Goal: Information Seeking & Learning: Learn about a topic

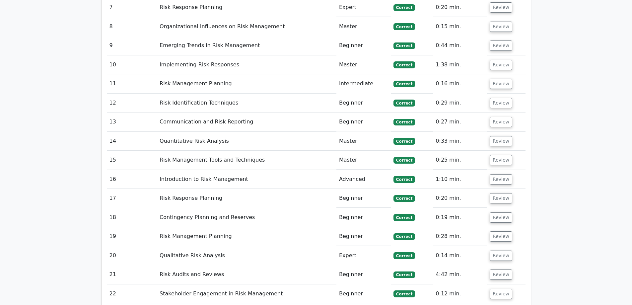
scroll to position [1427, 0]
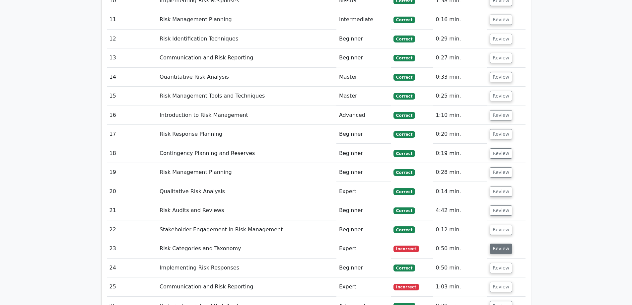
click at [502, 244] on button "Review" at bounding box center [501, 249] width 23 height 10
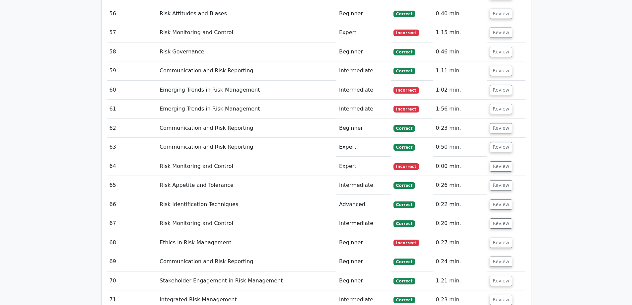
scroll to position [2754, 0]
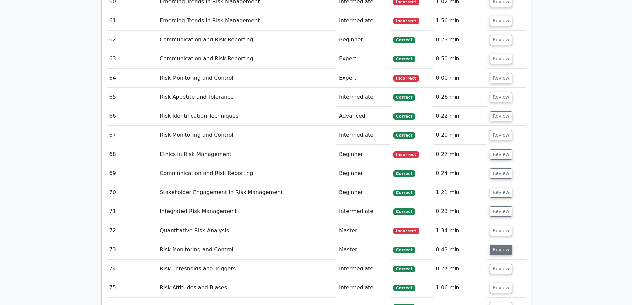
click at [498, 245] on button "Review" at bounding box center [501, 250] width 23 height 10
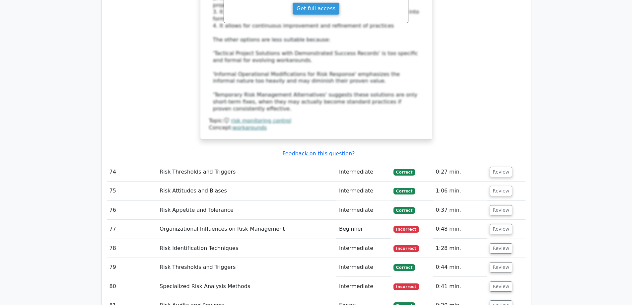
scroll to position [3218, 0]
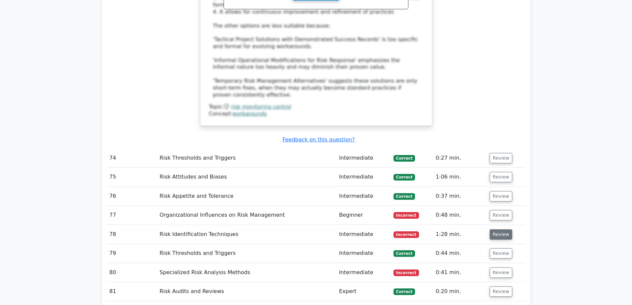
click at [494, 229] on button "Review" at bounding box center [501, 234] width 23 height 10
click at [495, 229] on button "Review" at bounding box center [501, 234] width 23 height 10
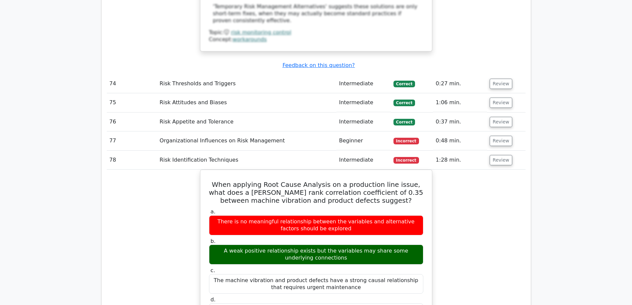
scroll to position [3318, 0]
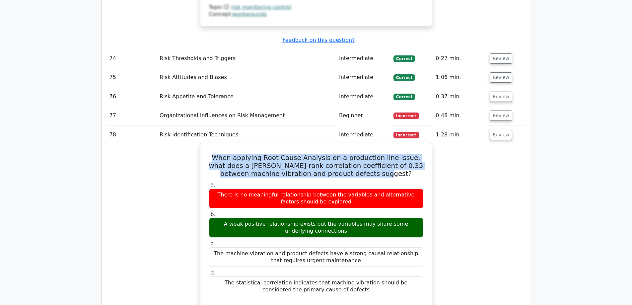
drag, startPoint x: 382, startPoint y: 117, endPoint x: 212, endPoint y: 99, distance: 171.2
click at [212, 154] on h5 "When applying Root Cause Analysis on a production line issue, what does a Spear…" at bounding box center [316, 166] width 216 height 24
copy h5 "When applying Root Cause Analysis on a production line issue, what does a Spear…"
drag, startPoint x: 340, startPoint y: 174, endPoint x: 211, endPoint y: 163, distance: 129.8
click at [211, 218] on div "A weak positive relationship exists but the variables may share some underlying…" at bounding box center [316, 228] width 214 height 20
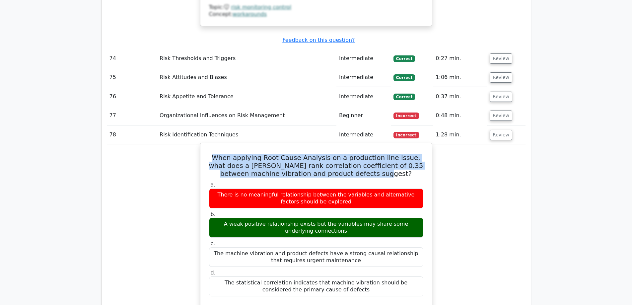
copy div "A weak positive relationship exists but the variables may share some underlying…"
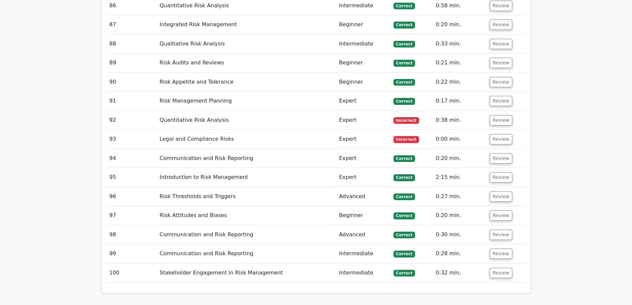
scroll to position [4014, 0]
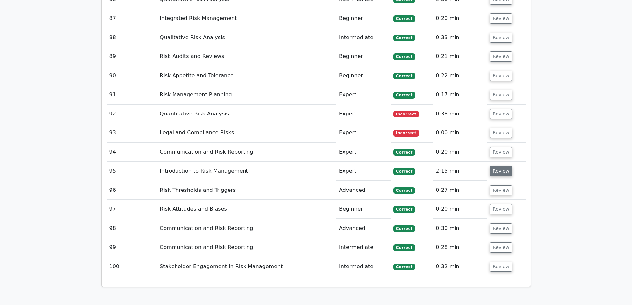
click at [506, 166] on button "Review" at bounding box center [501, 171] width 23 height 10
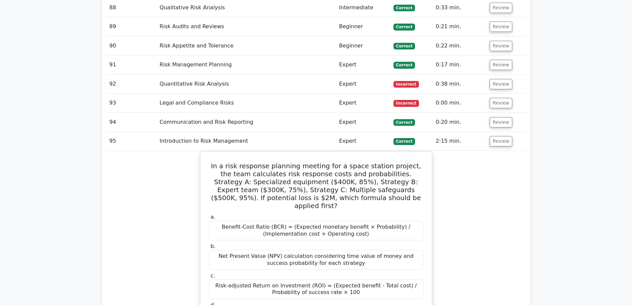
scroll to position [4048, 0]
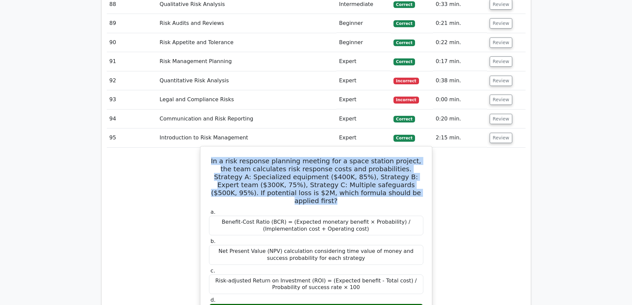
drag, startPoint x: 388, startPoint y: 116, endPoint x: 214, endPoint y: 81, distance: 177.0
click at [214, 157] on h5 "In a risk response planning meeting for a space station project, the team calcu…" at bounding box center [316, 181] width 216 height 48
copy h5 "In a risk response planning meeting for a space station project, the team calcu…"
drag, startPoint x: 415, startPoint y: 224, endPoint x: 215, endPoint y: 226, distance: 200.4
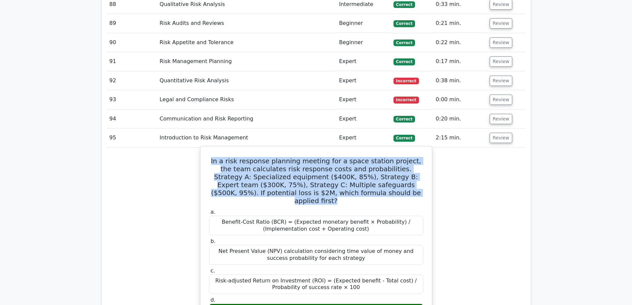
copy div "Expected Monetary Value (EMV) = Cost + (Probability of failure × Potential loss)"
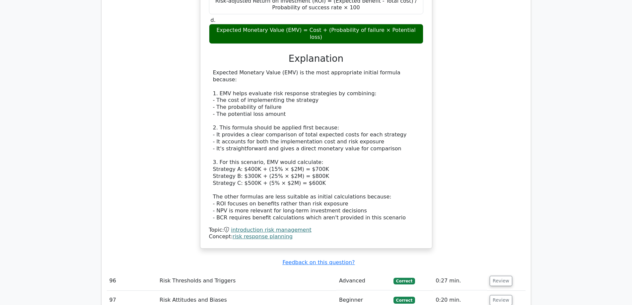
scroll to position [4313, 0]
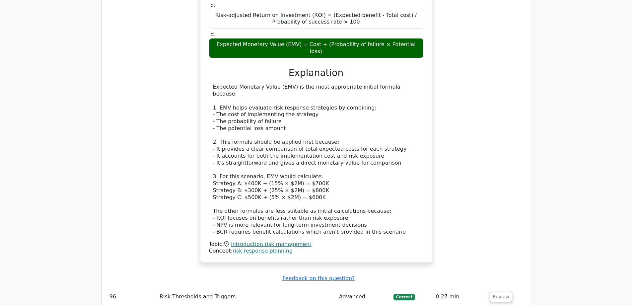
drag, startPoint x: 323, startPoint y: 100, endPoint x: 209, endPoint y: 77, distance: 116.1
click at [209, 84] on div "Expected Monetary Value (EMV) is the most appropriate initial formula because: …" at bounding box center [316, 160] width 214 height 152
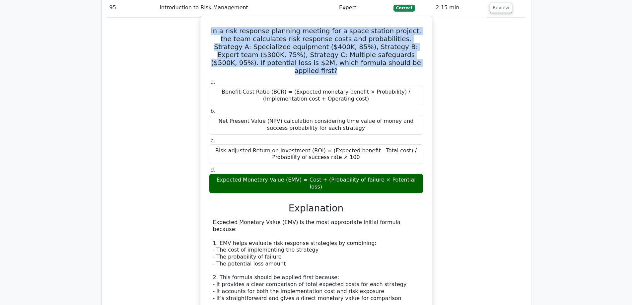
scroll to position [4280, 0]
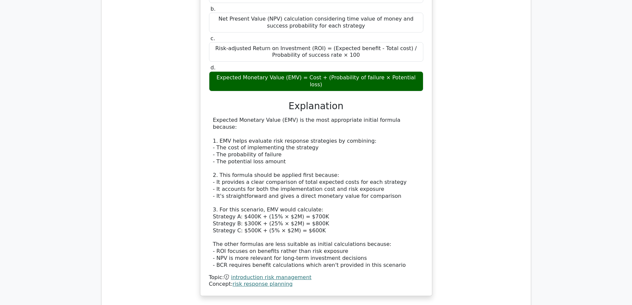
copy div "3. For this scenario, EMV would calculate: Strategy A: $400K + (15% × $2M) = $7…"
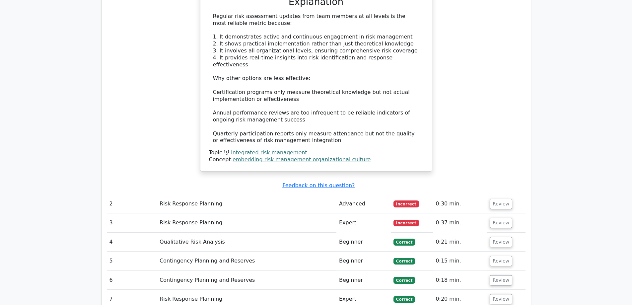
scroll to position [1095, 0]
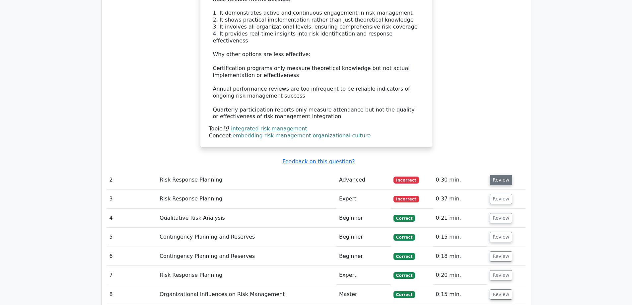
click at [499, 175] on button "Review" at bounding box center [501, 180] width 23 height 10
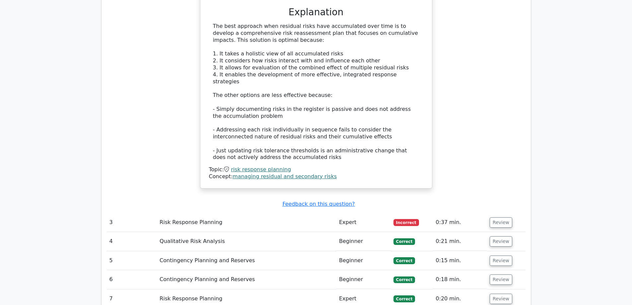
scroll to position [1460, 0]
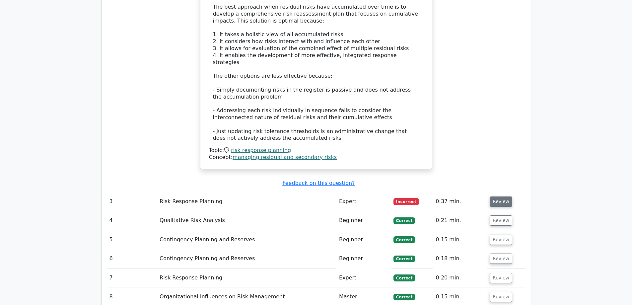
click at [497, 196] on button "Review" at bounding box center [501, 201] width 23 height 10
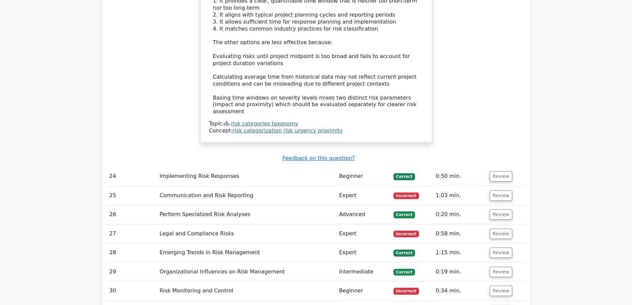
scroll to position [2654, 0]
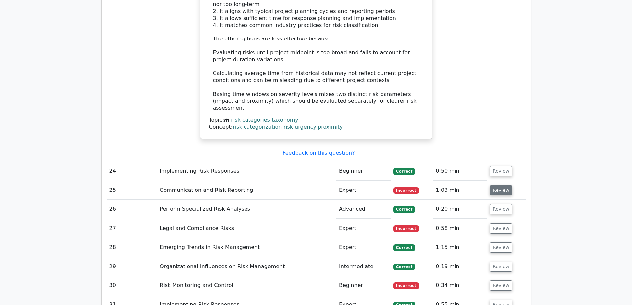
click at [495, 185] on button "Review" at bounding box center [501, 190] width 23 height 10
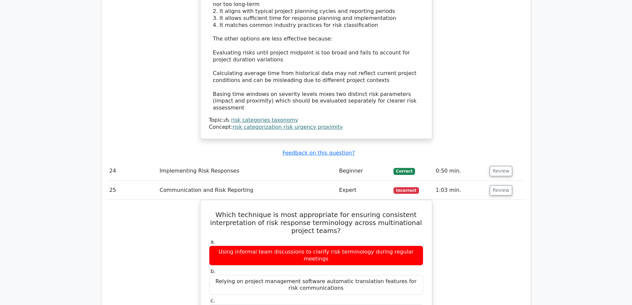
scroll to position [2687, 0]
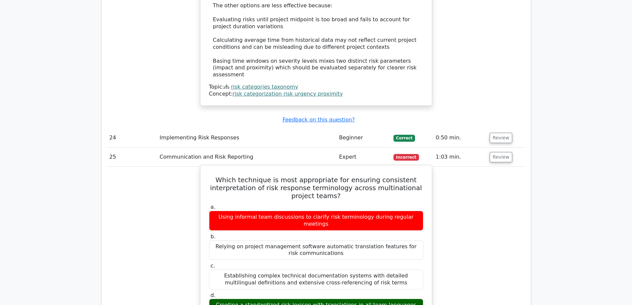
drag, startPoint x: 312, startPoint y: 219, endPoint x: 293, endPoint y: 217, distance: 19.3
click at [293, 299] on div "Creating a standardized risk lexicon with translations in all team languages" at bounding box center [316, 305] width 214 height 13
copy div "lexicon"
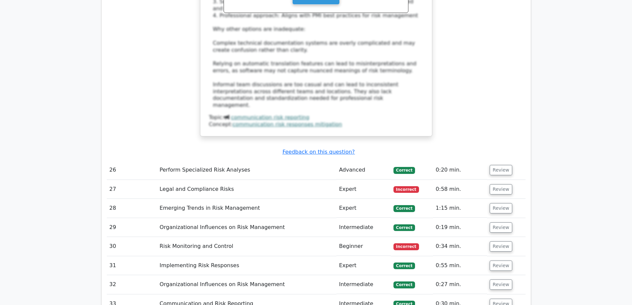
scroll to position [3119, 0]
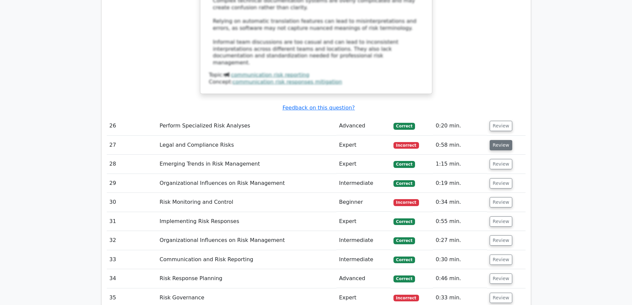
click at [501, 140] on button "Review" at bounding box center [501, 145] width 23 height 10
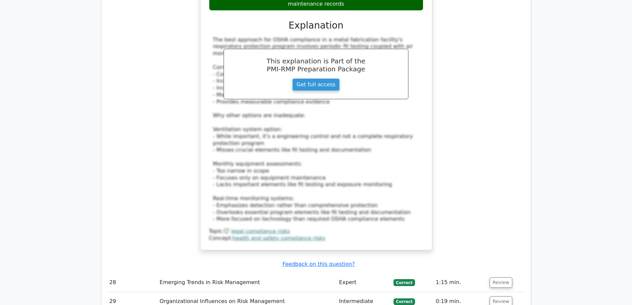
scroll to position [3450, 0]
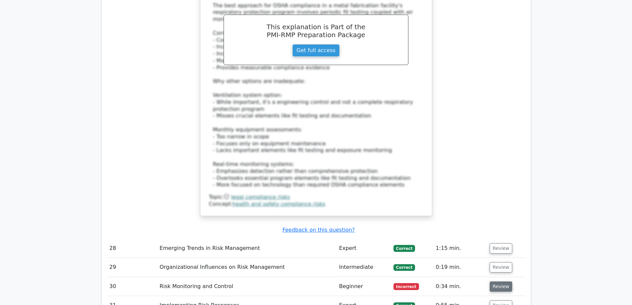
click at [498, 281] on button "Review" at bounding box center [501, 286] width 23 height 10
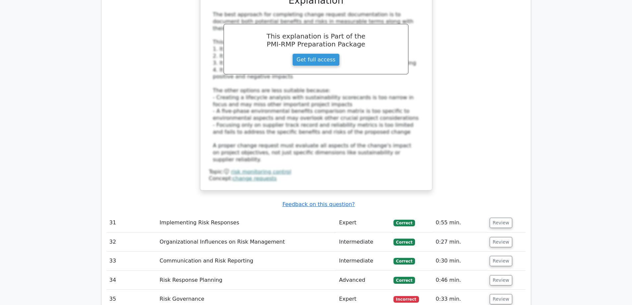
scroll to position [3981, 0]
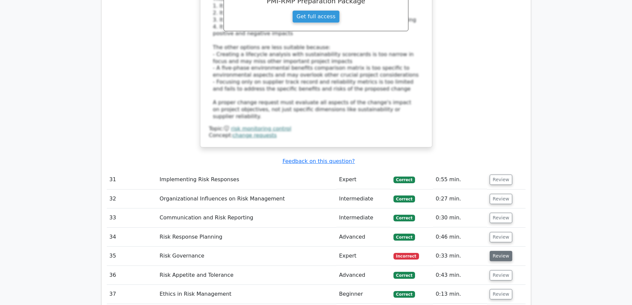
click at [496, 251] on button "Review" at bounding box center [501, 256] width 23 height 10
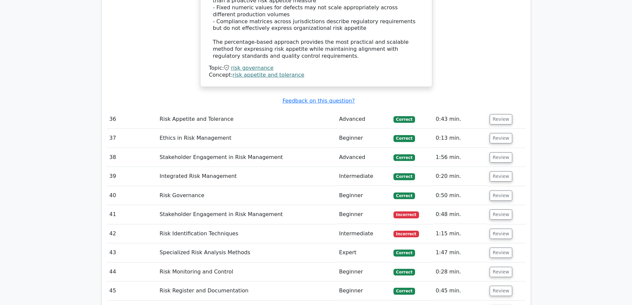
scroll to position [4512, 0]
click at [503, 209] on button "Review" at bounding box center [501, 214] width 23 height 10
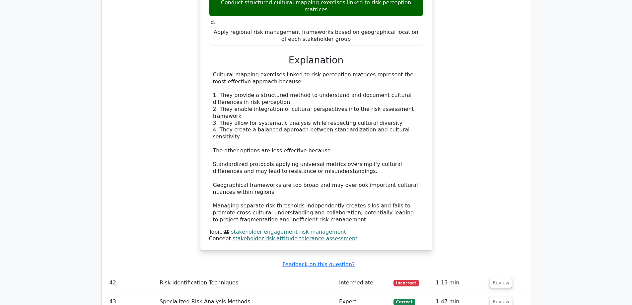
scroll to position [4844, 0]
click at [499, 277] on button "Review" at bounding box center [501, 282] width 23 height 10
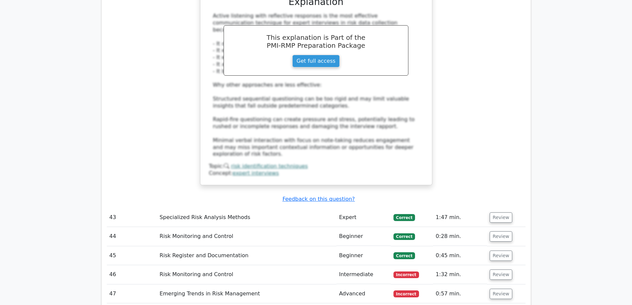
scroll to position [5275, 0]
click at [496, 269] on button "Review" at bounding box center [501, 274] width 23 height 10
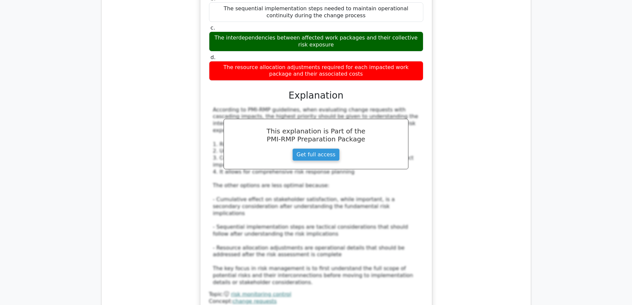
scroll to position [5640, 0]
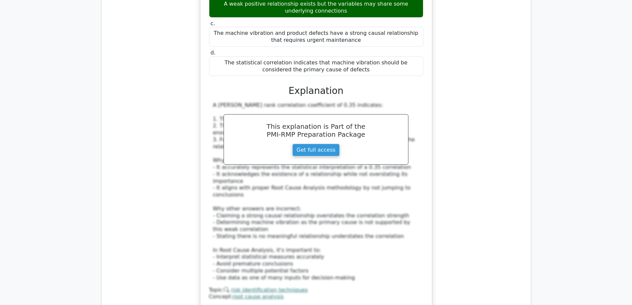
scroll to position [7564, 0]
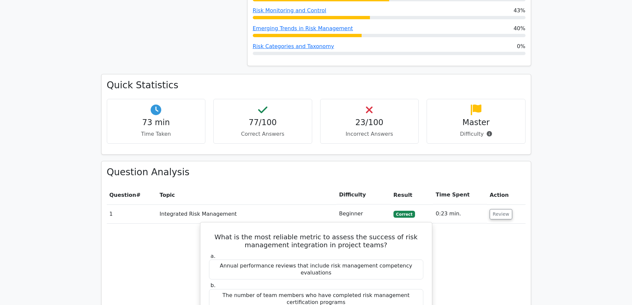
scroll to position [697, 0]
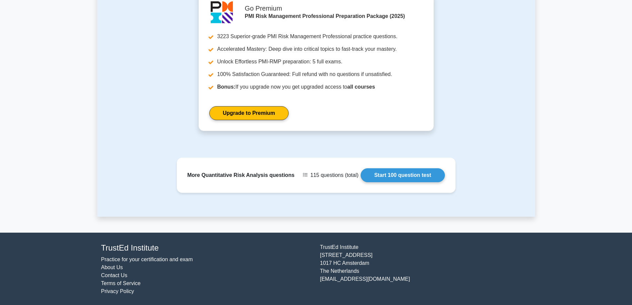
scroll to position [709, 0]
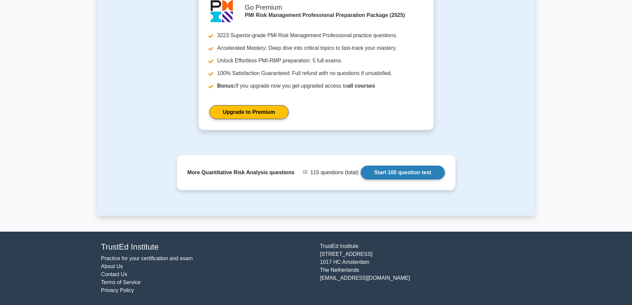
click at [391, 171] on link "Start 100 question test" at bounding box center [403, 173] width 84 height 14
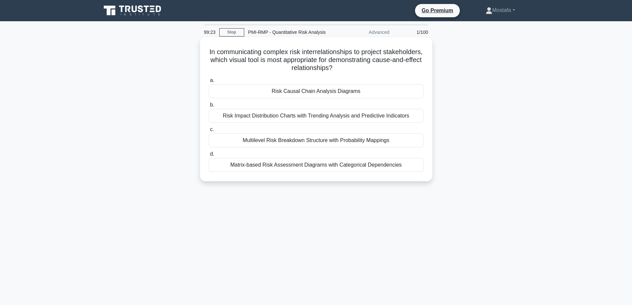
click at [384, 89] on div "Risk Causal Chain Analysis Diagrams" at bounding box center [316, 91] width 215 height 14
click at [209, 83] on input "a. Risk Causal Chain Analysis Diagrams" at bounding box center [209, 80] width 0 height 4
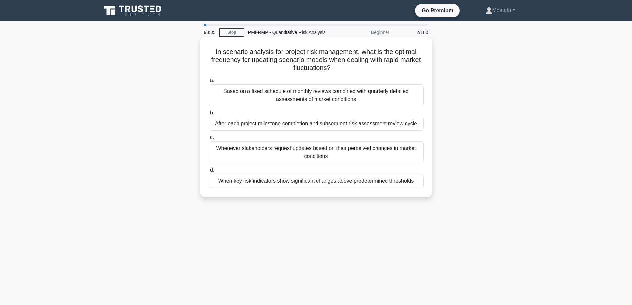
click at [413, 181] on div "When key risk indicators show significant changes above predetermined thresholds" at bounding box center [316, 181] width 215 height 14
click at [209, 172] on input "d. When key risk indicators show significant changes above predetermined thresh…" at bounding box center [209, 170] width 0 height 4
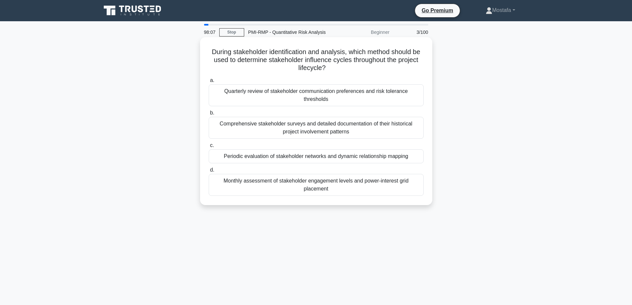
click at [417, 150] on div "Periodic evaluation of stakeholder networks and dynamic relationship mapping" at bounding box center [316, 156] width 215 height 14
click at [209, 148] on input "c. Periodic evaluation of stakeholder networks and dynamic relationship mapping" at bounding box center [209, 145] width 0 height 4
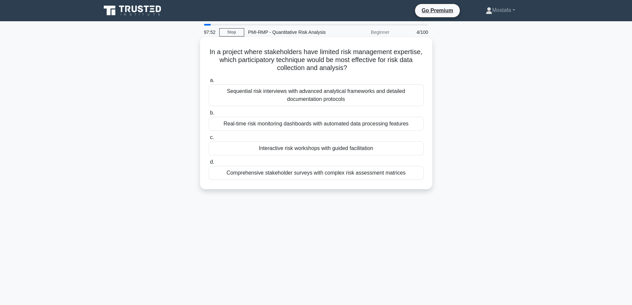
click at [415, 148] on div "Interactive risk workshops with guided facilitation" at bounding box center [316, 148] width 215 height 14
click at [209, 140] on input "c. Interactive risk workshops with guided facilitation" at bounding box center [209, 137] width 0 height 4
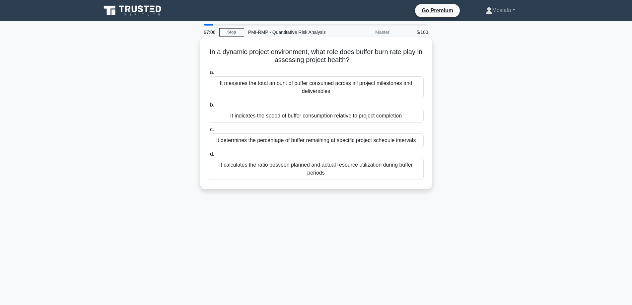
click at [417, 117] on div "It indicates the speed of buffer consumption relative to project completion" at bounding box center [316, 116] width 215 height 14
click at [209, 107] on input "b. It indicates the speed of buffer consumption relative to project completion" at bounding box center [209, 105] width 0 height 4
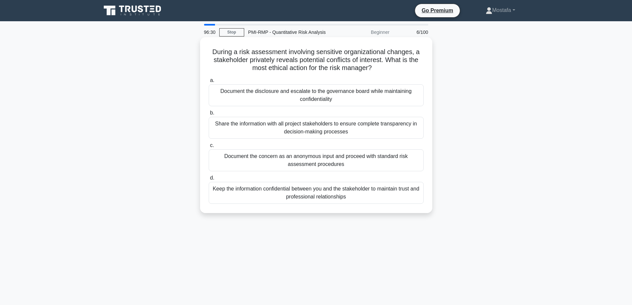
click at [413, 164] on div "Document the concern as an anonymous input and proceed with standard risk asses…" at bounding box center [316, 160] width 215 height 22
click at [209, 148] on input "c. Document the concern as an anonymous input and proceed with standard risk as…" at bounding box center [209, 145] width 0 height 4
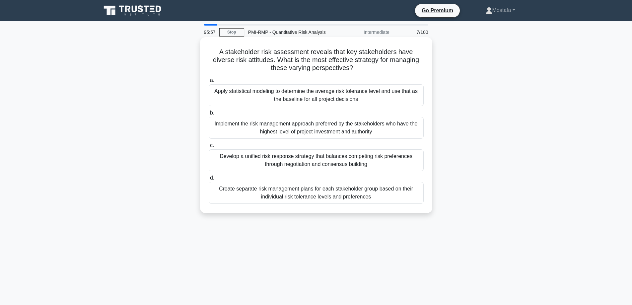
click at [411, 165] on div "Develop a unified risk response strategy that balances competing risk preferenc…" at bounding box center [316, 160] width 215 height 22
click at [209, 148] on input "c. Develop a unified risk response strategy that balances competing risk prefer…" at bounding box center [209, 145] width 0 height 4
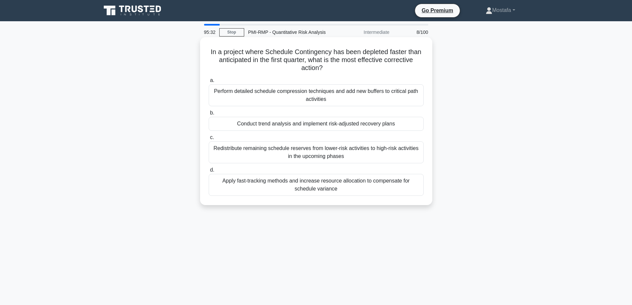
click at [411, 123] on div "Conduct trend analysis and implement risk-adjusted recovery plans" at bounding box center [316, 124] width 215 height 14
click at [209, 115] on input "b. Conduct trend analysis and implement risk-adjusted recovery plans" at bounding box center [209, 113] width 0 height 4
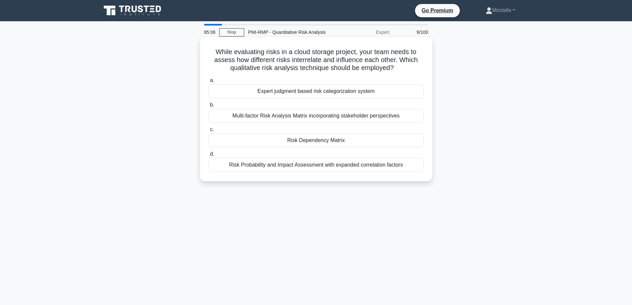
click at [411, 141] on div "Risk Dependency Matrix" at bounding box center [316, 140] width 215 height 14
click at [209, 132] on input "c. Risk Dependency Matrix" at bounding box center [209, 129] width 0 height 4
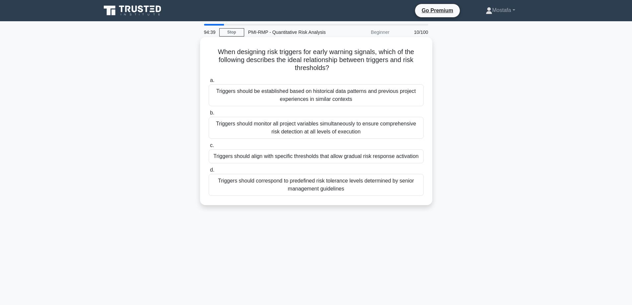
click at [420, 159] on div "Triggers should align with specific thresholds that allow gradual risk response…" at bounding box center [316, 156] width 215 height 14
click at [209, 148] on input "c. Triggers should align with specific thresholds that allow gradual risk respo…" at bounding box center [209, 145] width 0 height 4
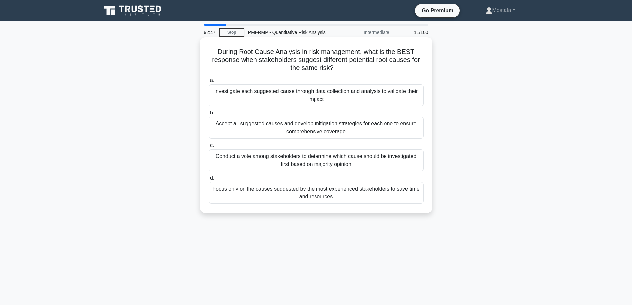
click at [415, 98] on div "Investigate each suggested cause through data collection and analysis to valida…" at bounding box center [316, 95] width 215 height 22
click at [209, 83] on input "a. Investigate each suggested cause through data collection and analysis to val…" at bounding box center [209, 80] width 0 height 4
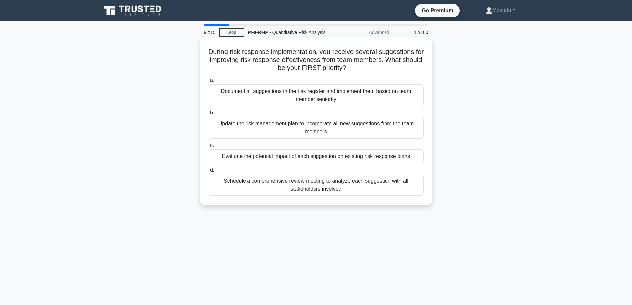
click at [419, 158] on div "Evaluate the potential impact of each suggestion on existing risk response plans" at bounding box center [316, 156] width 215 height 14
click at [209, 148] on input "c. Evaluate the potential impact of each suggestion on existing risk response p…" at bounding box center [209, 145] width 0 height 4
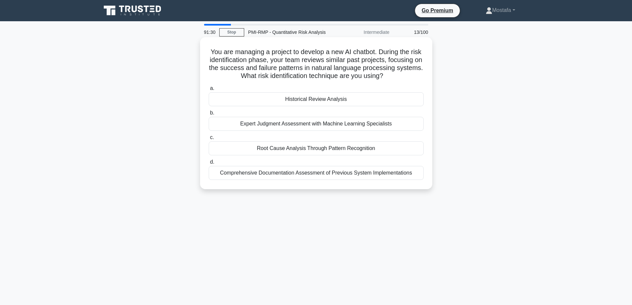
click at [407, 106] on div "Historical Review Analysis" at bounding box center [316, 99] width 215 height 14
click at [209, 91] on input "a. Historical Review Analysis" at bounding box center [209, 88] width 0 height 4
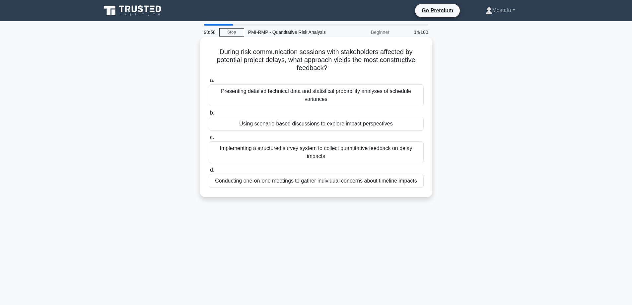
click at [414, 125] on div "Using scenario-based discussions to explore impact perspectives" at bounding box center [316, 124] width 215 height 14
click at [209, 115] on input "b. Using scenario-based discussions to explore impact perspectives" at bounding box center [209, 113] width 0 height 4
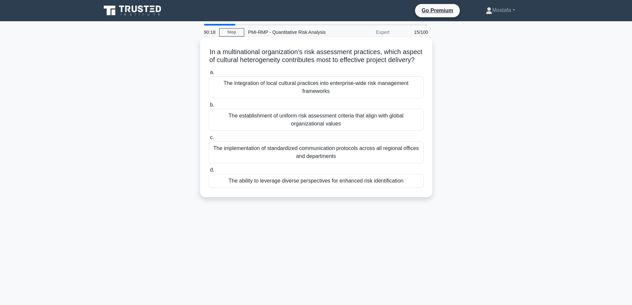
click at [418, 188] on div "The ability to leverage diverse perspectives for enhanced risk identification" at bounding box center [316, 181] width 215 height 14
click at [209, 172] on input "d. The ability to leverage diverse perspectives for enhanced risk identification" at bounding box center [209, 170] width 0 height 4
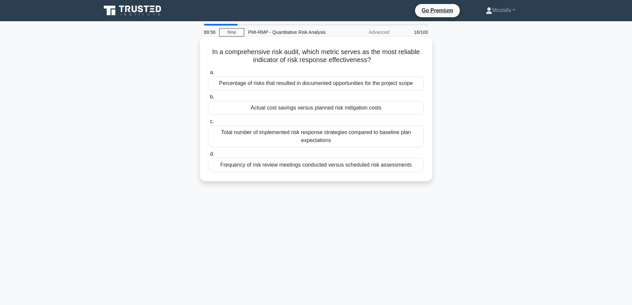
click at [420, 109] on div "Actual cost savings versus planned risk mitigation costs" at bounding box center [316, 108] width 215 height 14
click at [209, 99] on input "b. Actual cost savings versus planned risk mitigation costs" at bounding box center [209, 97] width 0 height 4
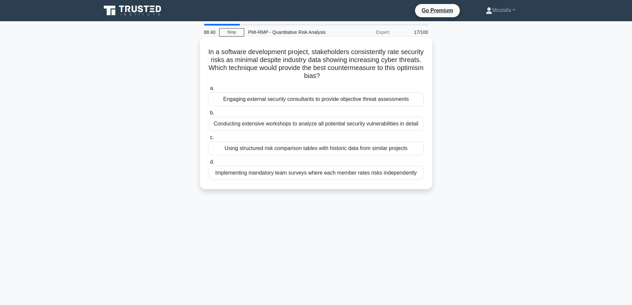
click at [417, 100] on div "Engaging external security consultants to provide objective threat assessments" at bounding box center [316, 99] width 215 height 14
click at [209, 91] on input "a. Engaging external security consultants to provide objective threat assessmen…" at bounding box center [209, 88] width 0 height 4
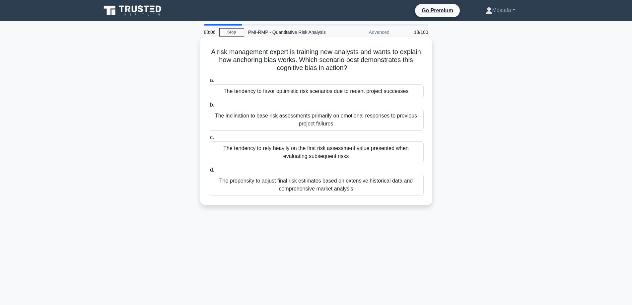
click at [406, 154] on div "The tendency to rely heavily on the first risk assessment value presented when …" at bounding box center [316, 152] width 215 height 22
click at [209, 140] on input "c. The tendency to rely heavily on the first risk assessment value presented wh…" at bounding box center [209, 137] width 0 height 4
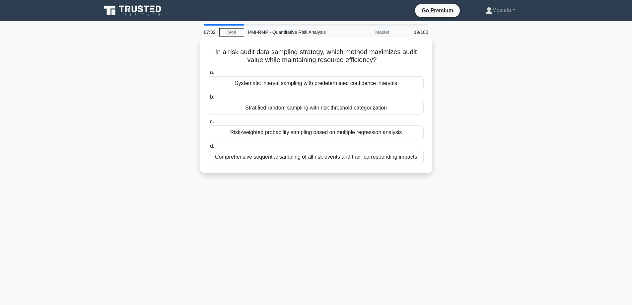
click at [412, 109] on div "Stratified random sampling with risk threshold categorization" at bounding box center [316, 108] width 215 height 14
click at [209, 99] on input "b. Stratified random sampling with risk threshold categorization" at bounding box center [209, 97] width 0 height 4
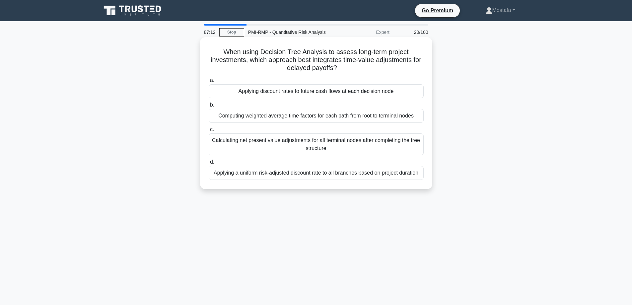
click at [416, 94] on div "Applying discount rates to future cash flows at each decision node" at bounding box center [316, 91] width 215 height 14
click at [209, 83] on input "a. Applying discount rates to future cash flows at each decision node" at bounding box center [209, 80] width 0 height 4
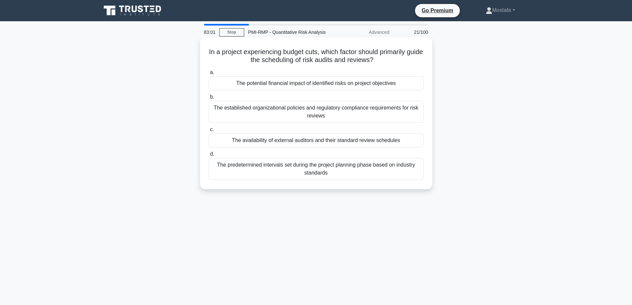
click at [412, 85] on div "The potential financial impact of identified risks on project objectives" at bounding box center [316, 83] width 215 height 14
click at [209, 75] on input "a. The potential financial impact of identified risks on project objectives" at bounding box center [209, 72] width 0 height 4
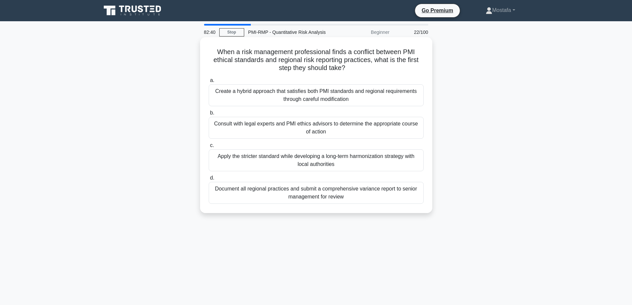
click at [414, 98] on div "Create a hybrid approach that satisfies both PMI standards and regional require…" at bounding box center [316, 95] width 215 height 22
click at [209, 83] on input "a. Create a hybrid approach that satisfies both PMI standards and regional requ…" at bounding box center [209, 80] width 0 height 4
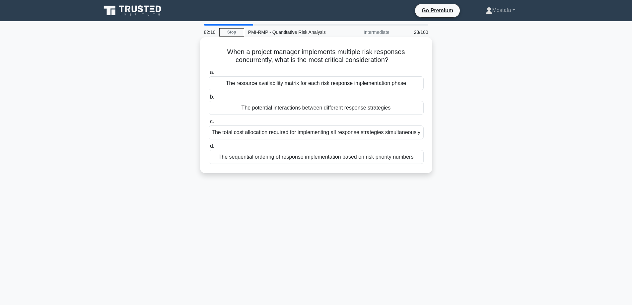
click at [417, 86] on div "The resource availability matrix for each risk response implementation phase" at bounding box center [316, 83] width 215 height 14
click at [209, 75] on input "a. The resource availability matrix for each risk response implementation phase" at bounding box center [209, 72] width 0 height 4
click at [419, 85] on div "Historical risk tolerance benchmarks from similar completed projects" at bounding box center [316, 83] width 215 height 14
click at [209, 75] on input "a. Historical risk tolerance benchmarks from similar completed projects" at bounding box center [209, 72] width 0 height 4
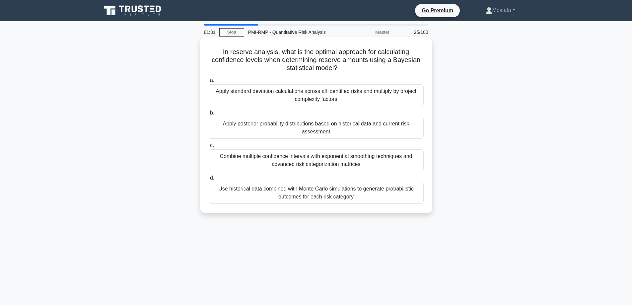
click at [417, 201] on div "Use historical data combined with Monte Carlo simulations to generate probabili…" at bounding box center [316, 193] width 215 height 22
click at [209, 180] on input "d. Use historical data combined with Monte Carlo simulations to generate probab…" at bounding box center [209, 178] width 0 height 4
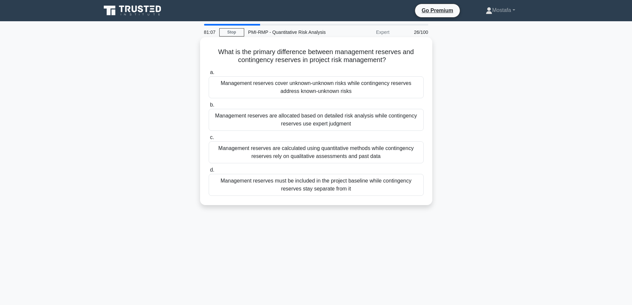
click at [414, 93] on div "Management reserves cover unknown-unknown risks while contingency reserves addr…" at bounding box center [316, 87] width 215 height 22
click at [209, 75] on input "a. Management reserves cover unknown-unknown risks while contingency reserves a…" at bounding box center [209, 72] width 0 height 4
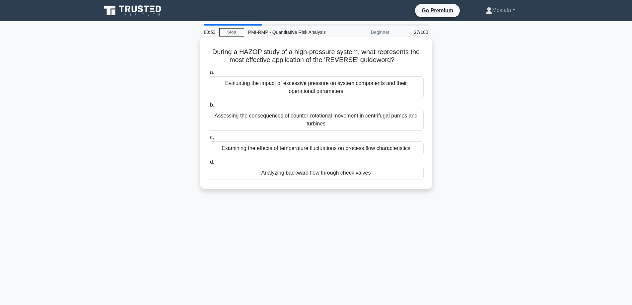
click at [404, 173] on div "Analyzing backward flow through check valves" at bounding box center [316, 173] width 215 height 14
click at [209, 164] on input "d. Analyzing backward flow through check valves" at bounding box center [209, 162] width 0 height 4
click at [412, 123] on div "The vendor's previous experience with similar contractual arrangements and thei…" at bounding box center [316, 120] width 215 height 22
click at [209, 107] on input "b. The vendor's previous experience with similar contractual arrangements and t…" at bounding box center [209, 105] width 0 height 4
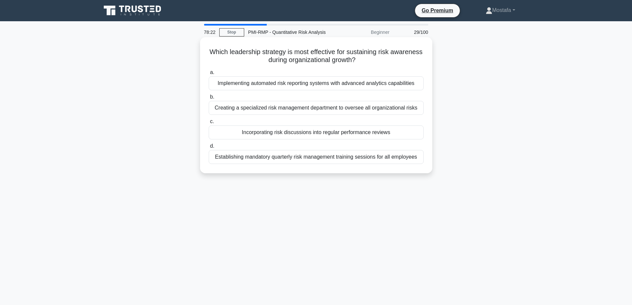
click at [416, 133] on div "Incorporating risk discussions into regular performance reviews" at bounding box center [316, 132] width 215 height 14
click at [209, 124] on input "c. Incorporating risk discussions into regular performance reviews" at bounding box center [209, 121] width 0 height 4
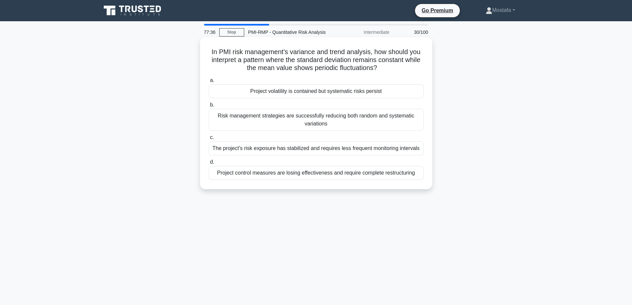
click at [411, 93] on div "Project volatility is contained but systematic risks persist" at bounding box center [316, 91] width 215 height 14
click at [209, 83] on input "a. Project volatility is contained but systematic risks persist" at bounding box center [209, 80] width 0 height 4
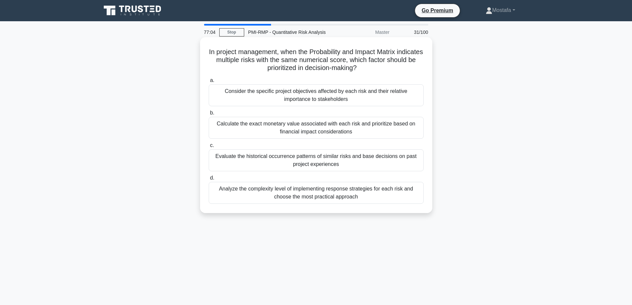
click at [408, 96] on div "Consider the specific project objectives affected by each risk and their relati…" at bounding box center [316, 95] width 215 height 22
click at [209, 83] on input "a. Consider the specific project objectives affected by each risk and their rel…" at bounding box center [209, 80] width 0 height 4
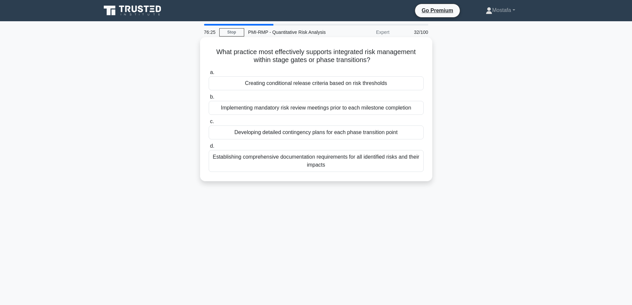
click at [412, 86] on div "Creating conditional release criteria based on risk thresholds" at bounding box center [316, 83] width 215 height 14
click at [209, 75] on input "a. Creating conditional release criteria based on risk thresholds" at bounding box center [209, 72] width 0 height 4
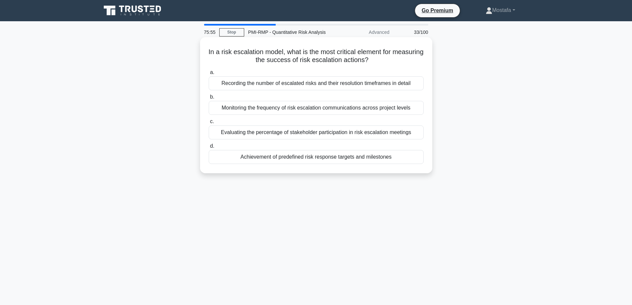
click at [409, 159] on div "Achievement of predefined risk response targets and milestones" at bounding box center [316, 157] width 215 height 14
click at [209, 148] on input "d. Achievement of predefined risk response targets and milestones" at bounding box center [209, 146] width 0 height 4
click at [418, 84] on div "Only when significant changes to risk responses prove successful in practice" at bounding box center [316, 83] width 215 height 14
click at [209, 75] on input "a. Only when significant changes to risk responses prove successful in practice" at bounding box center [209, 72] width 0 height 4
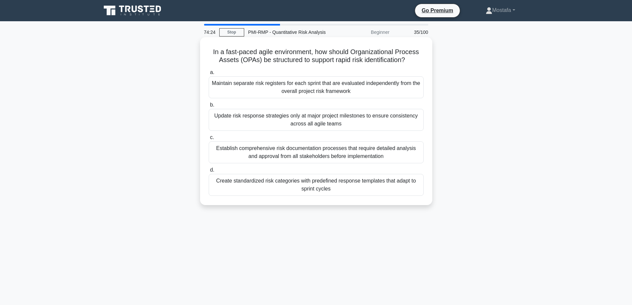
click at [414, 187] on div "Create standardized risk categories with predefined response templates that ada…" at bounding box center [316, 185] width 215 height 22
click at [209, 172] on input "d. Create standardized risk categories with predefined response templates that …" at bounding box center [209, 170] width 0 height 4
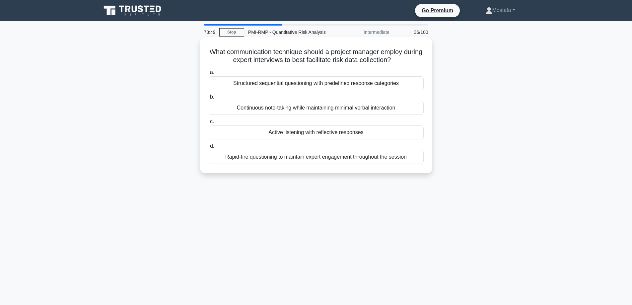
click at [403, 135] on div "Active listening with reflective responses" at bounding box center [316, 132] width 215 height 14
click at [209, 124] on input "c. Active listening with reflective responses" at bounding box center [209, 121] width 0 height 4
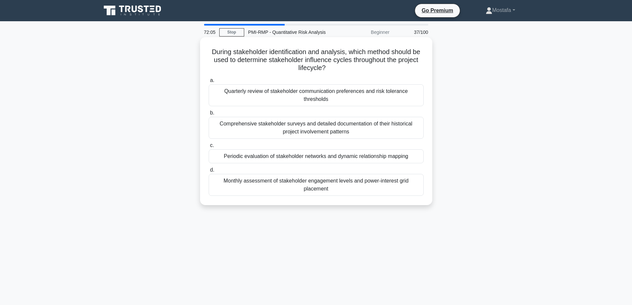
click at [421, 95] on div "Quarterly review of stakeholder communication preferences and risk tolerance th…" at bounding box center [316, 95] width 215 height 22
click at [209, 83] on input "a. Quarterly review of stakeholder communication preferences and risk tolerance…" at bounding box center [209, 80] width 0 height 4
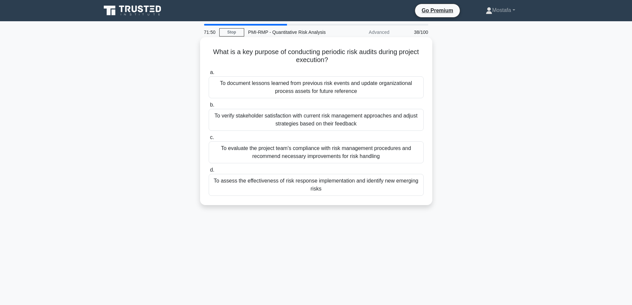
click at [411, 188] on div "To assess the effectiveness of risk response implementation and identify new em…" at bounding box center [316, 185] width 215 height 22
click at [209, 172] on input "d. To assess the effectiveness of risk response implementation and identify new…" at bounding box center [209, 170] width 0 height 4
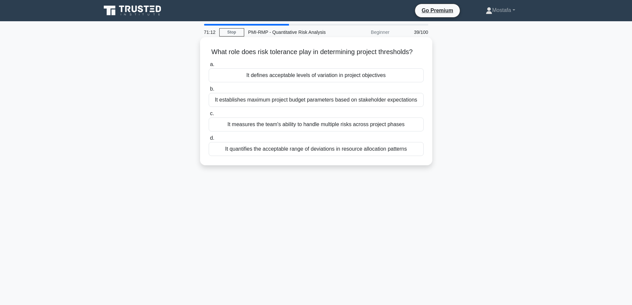
click at [417, 156] on div "It quantifies the acceptable range of deviations in resource allocation patterns" at bounding box center [316, 149] width 215 height 14
click at [209, 140] on input "d. It quantifies the acceptable range of deviations in resource allocation patt…" at bounding box center [209, 138] width 0 height 4
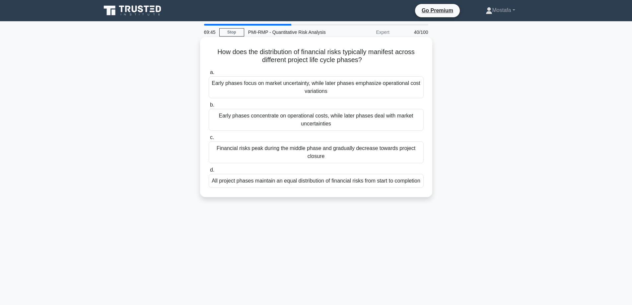
click at [418, 156] on div "Financial risks peak during the middle phase and gradually decrease towards pro…" at bounding box center [316, 152] width 215 height 22
click at [209, 140] on input "c. Financial risks peak during the middle phase and gradually decrease towards …" at bounding box center [209, 137] width 0 height 4
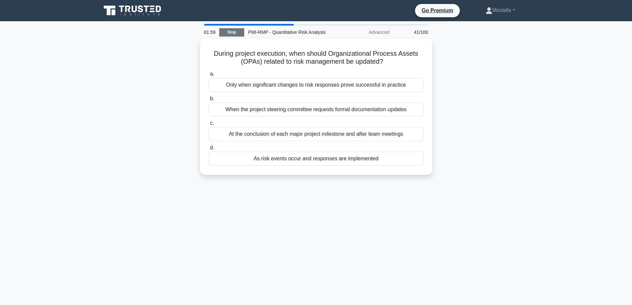
click at [231, 30] on link "Stop" at bounding box center [231, 32] width 25 height 8
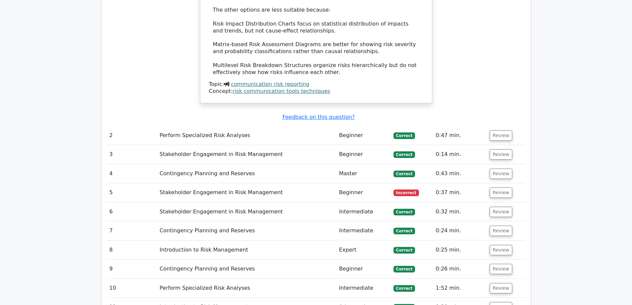
scroll to position [1028, 0]
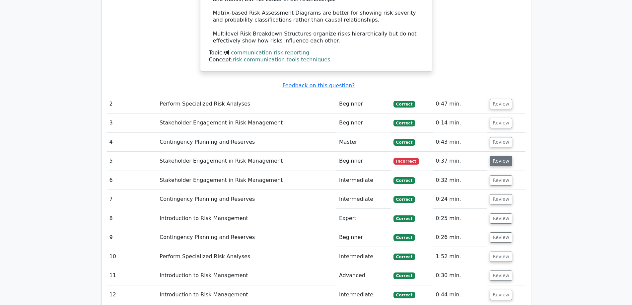
click at [501, 156] on button "Review" at bounding box center [501, 161] width 23 height 10
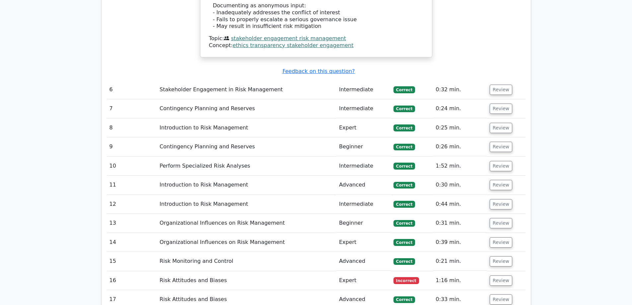
scroll to position [1659, 0]
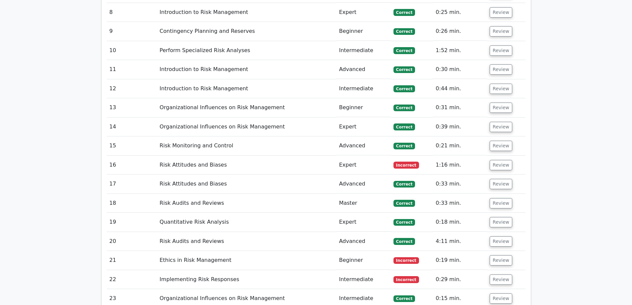
drag, startPoint x: 503, startPoint y: 116, endPoint x: 581, endPoint y: 180, distance: 100.9
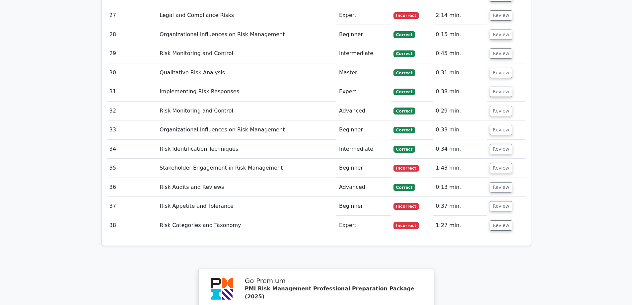
scroll to position [2090, 0]
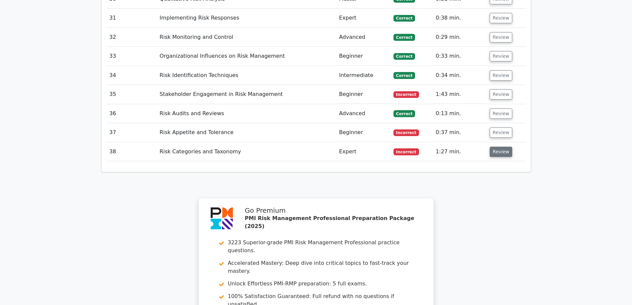
click at [497, 147] on button "Review" at bounding box center [501, 152] width 23 height 10
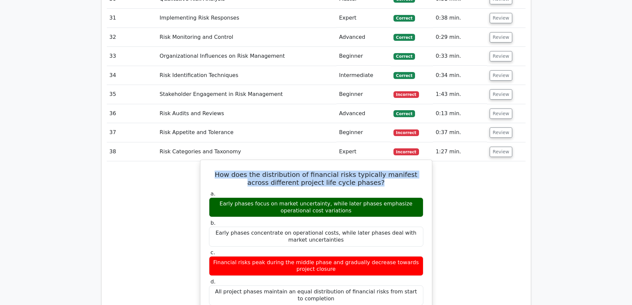
drag, startPoint x: 373, startPoint y: 138, endPoint x: 206, endPoint y: 132, distance: 167.3
copy h5 "How does the distribution of financial risks typically manifest across differen…"
drag, startPoint x: 339, startPoint y: 167, endPoint x: 206, endPoint y: 160, distance: 133.6
click at [206, 190] on div "a. Early phases focus on market uncertainty, while later phases emphasize opera…" at bounding box center [316, 203] width 222 height 27
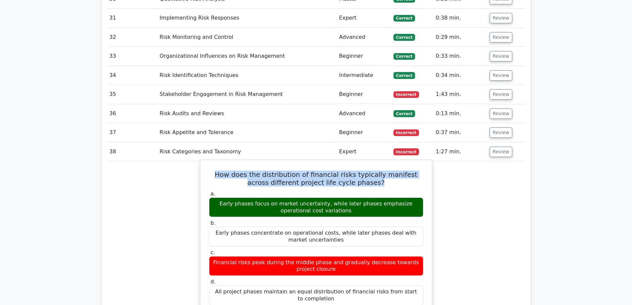
copy div "Early phases focus on market uncertainty, while later phases emphasize operatio…"
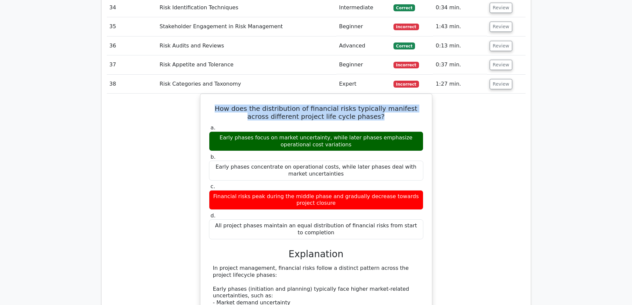
scroll to position [2123, 0]
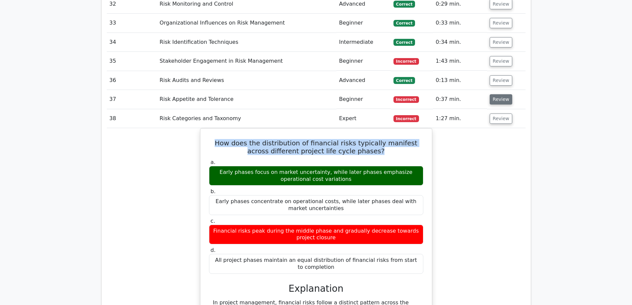
click at [500, 94] on button "Review" at bounding box center [501, 99] width 23 height 10
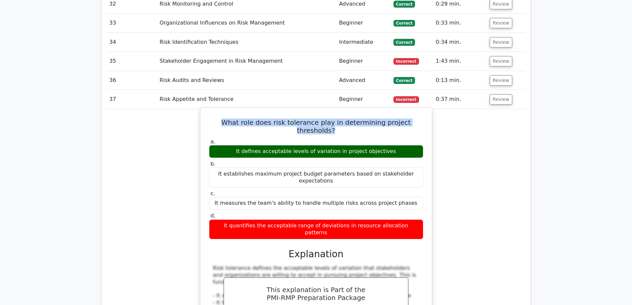
drag, startPoint x: 421, startPoint y: 78, endPoint x: 206, endPoint y: 77, distance: 215.7
click at [206, 110] on div "What role does risk tolerance play in determining project thresholds? a. It def…" at bounding box center [316, 268] width 226 height 317
copy h5 "What role does risk tolerance play in determining project thresholds?"
drag, startPoint x: 389, startPoint y: 98, endPoint x: 243, endPoint y: 97, distance: 147.0
click at [243, 145] on div "It defines acceptable levels of variation in project objectives" at bounding box center [316, 151] width 214 height 13
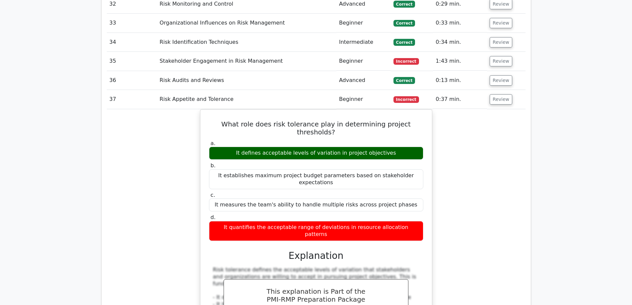
drag, startPoint x: 299, startPoint y: 97, endPoint x: 475, endPoint y: 187, distance: 198.2
click at [475, 187] on div "What role does risk tolerance play in determining project thresholds? a. It def…" at bounding box center [316, 274] width 419 height 331
